Goal: Check status: Check status

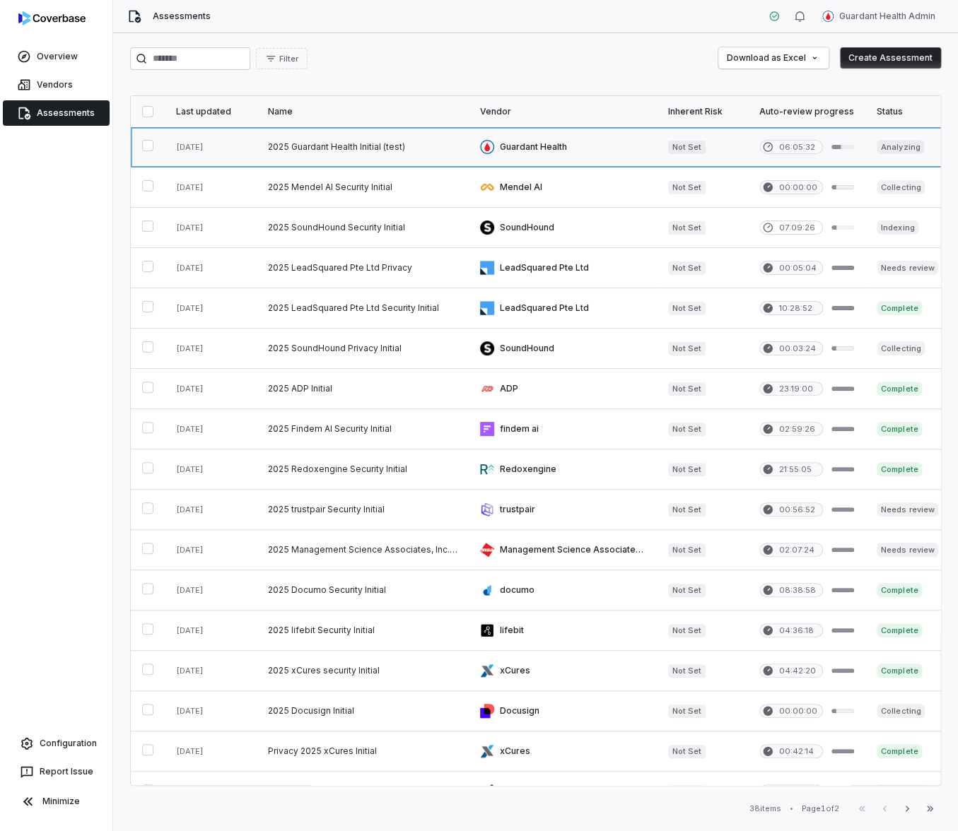
click at [392, 152] on link at bounding box center [363, 147] width 212 height 40
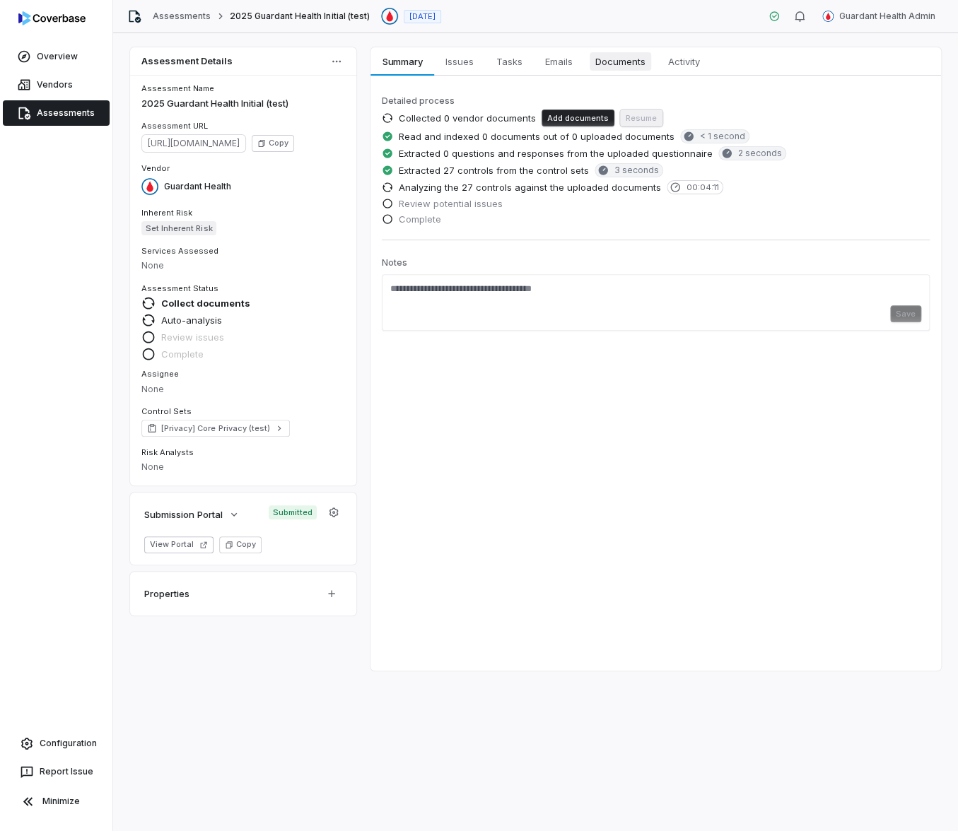
click at [610, 62] on span "Documents" at bounding box center [621, 61] width 62 height 18
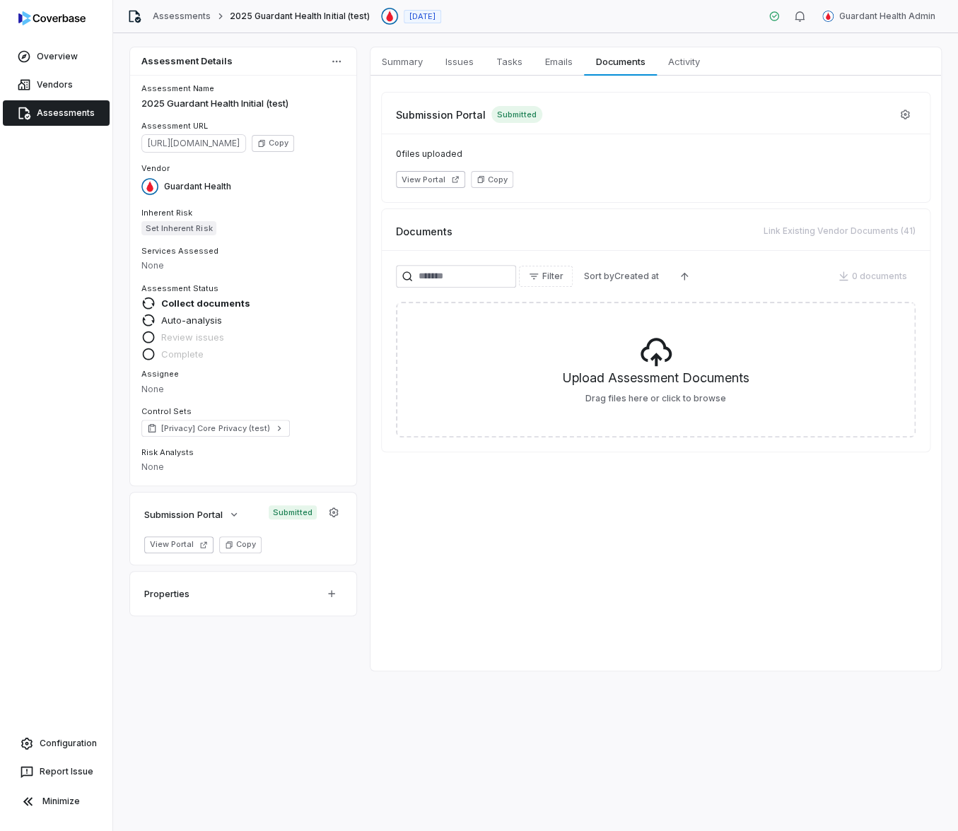
click at [592, 206] on div "Submission Portal Submitted 0 files uploaded View Portal Copy Documents Link Ex…" at bounding box center [656, 272] width 548 height 359
click at [456, 60] on span "Issues" at bounding box center [460, 61] width 40 height 18
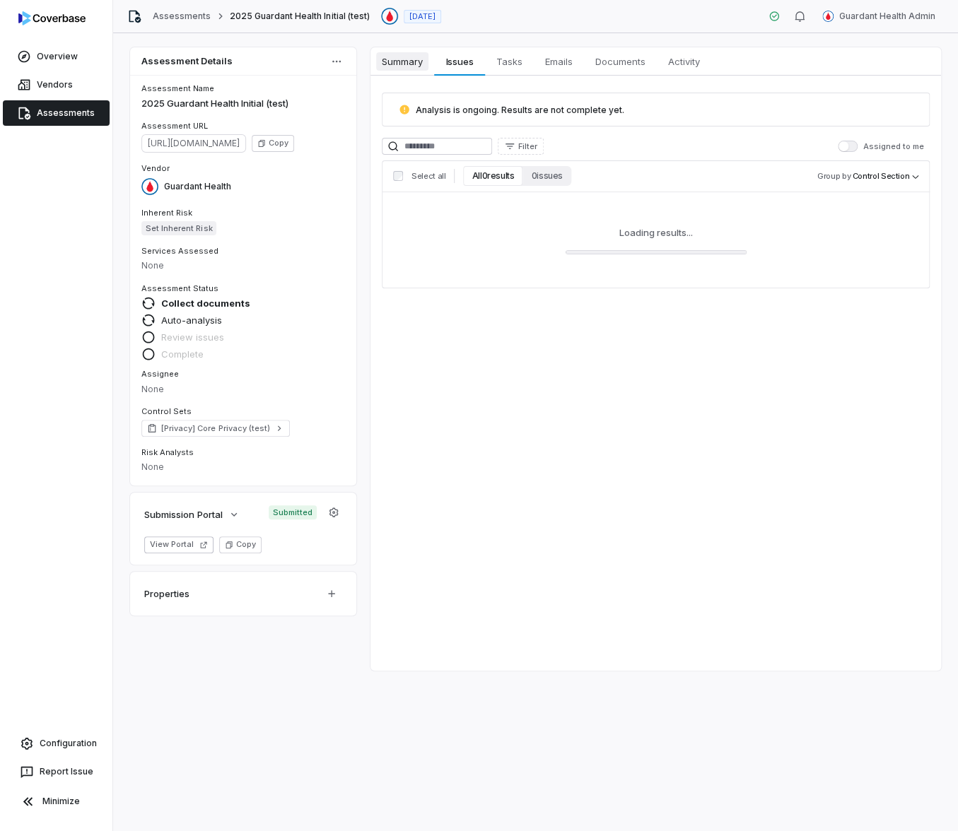
click at [406, 66] on span "Summary" at bounding box center [402, 61] width 52 height 18
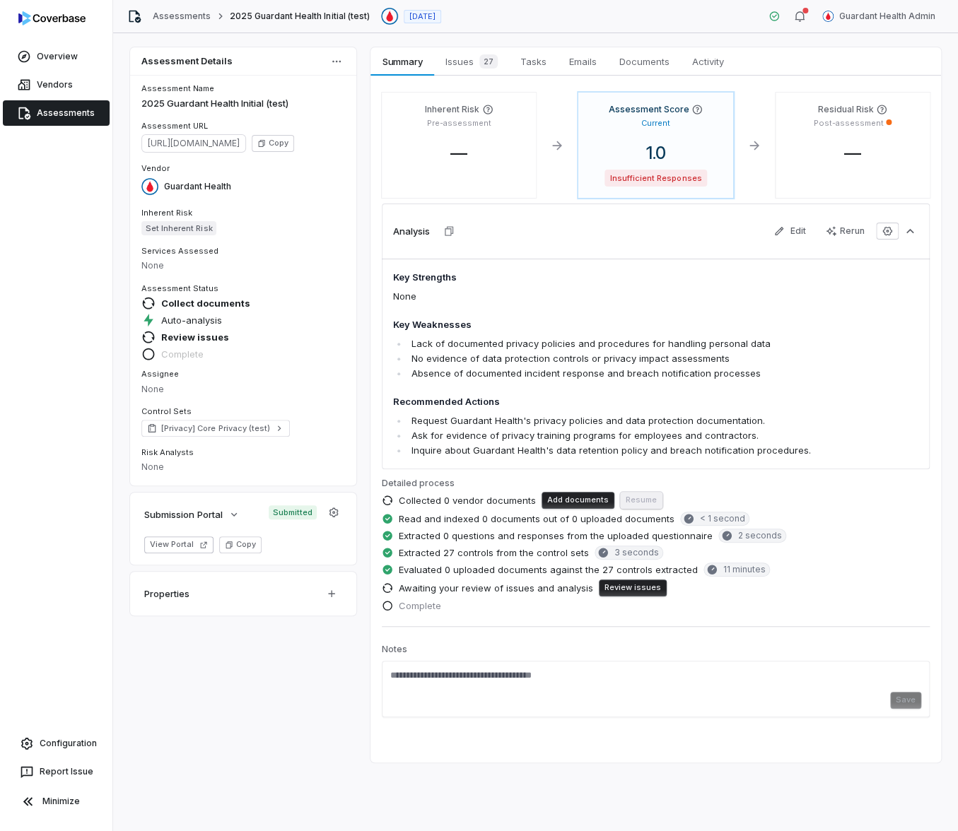
click at [364, 279] on div "Assessment Details Assessment Name 2025 Guardant Health Initial (test) Assessme…" at bounding box center [535, 405] width 811 height 716
